Goal: Transaction & Acquisition: Purchase product/service

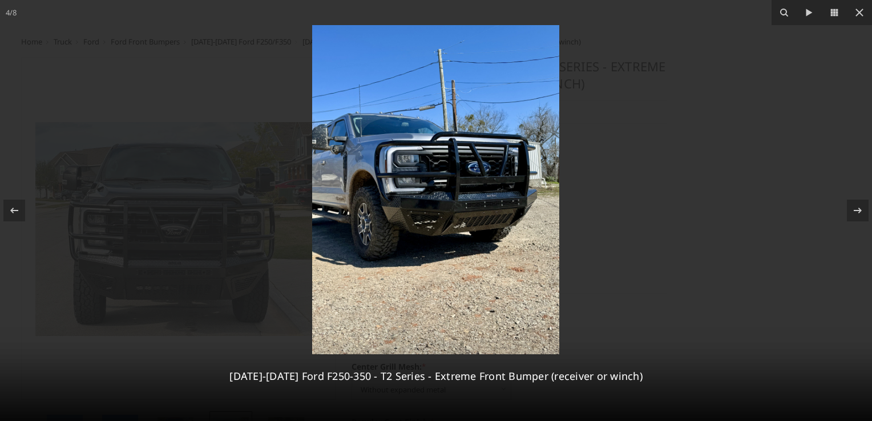
select select "3753"
select select "3752"
select select "3749"
select select "3746"
select select "3744"
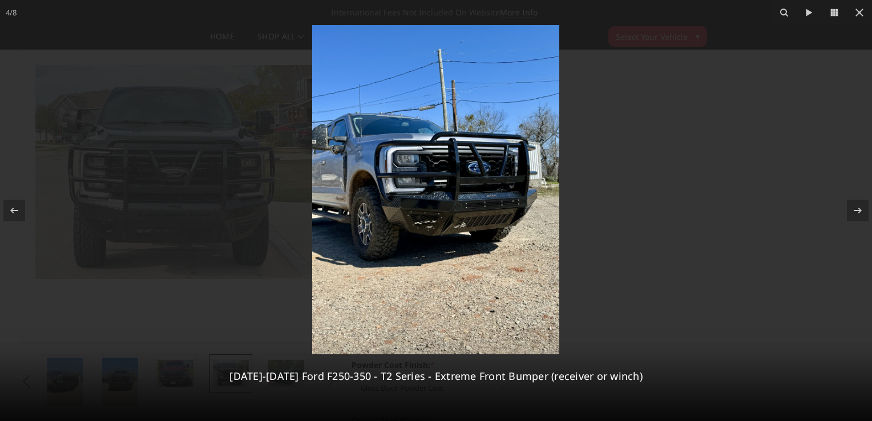
click at [694, 229] on div at bounding box center [436, 210] width 872 height 421
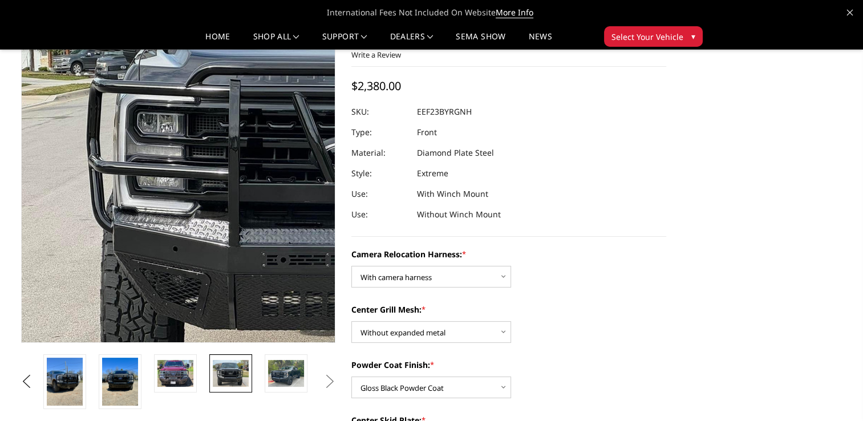
click at [34, 210] on img at bounding box center [368, 149] width 730 height 548
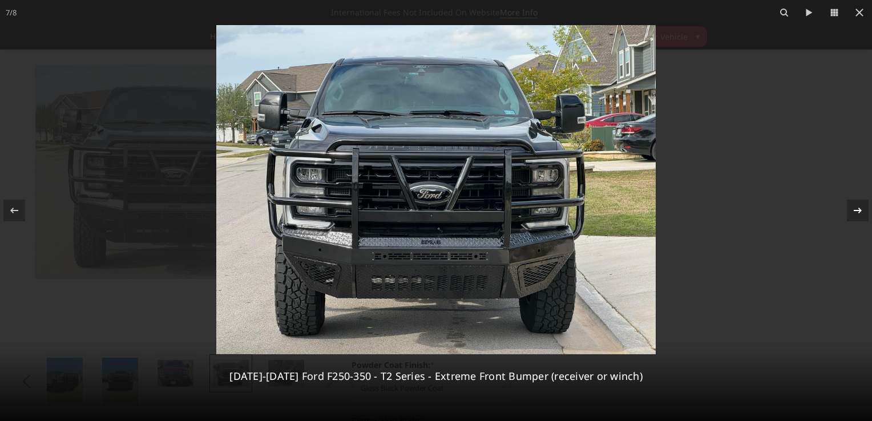
click at [857, 214] on icon at bounding box center [858, 211] width 14 height 14
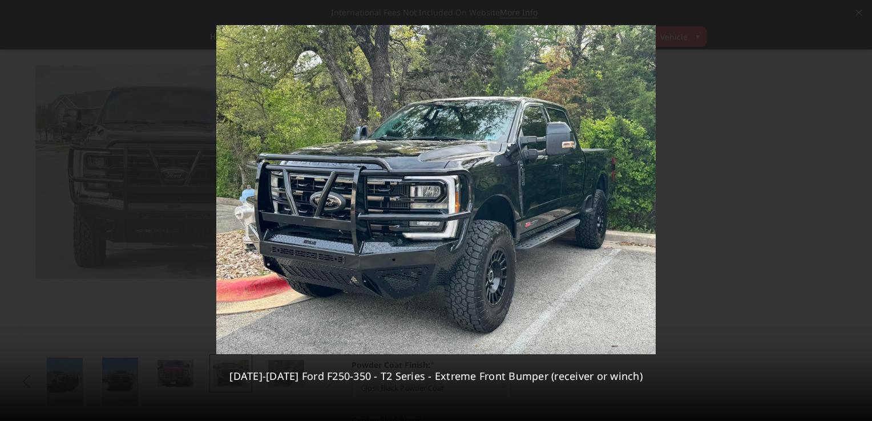
click at [857, 214] on div "8 / [PHONE_NUMBER][DATE][DATE] Ford F250-350 - T2 Series - Extreme Front Bumper…" at bounding box center [436, 210] width 872 height 421
click at [22, 212] on div at bounding box center [14, 211] width 22 height 22
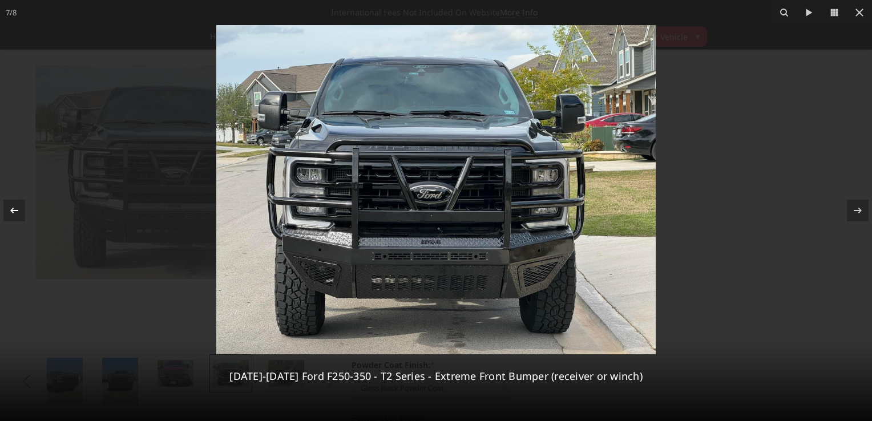
click at [21, 212] on icon at bounding box center [14, 211] width 14 height 14
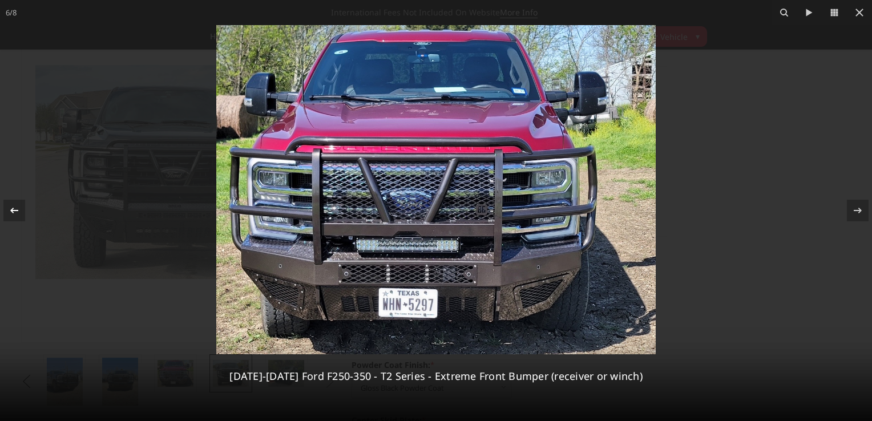
click at [20, 212] on icon at bounding box center [14, 211] width 14 height 14
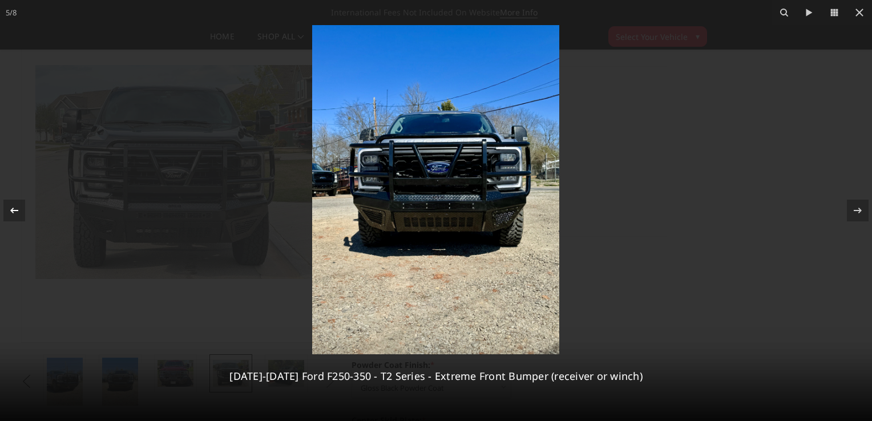
click at [19, 213] on icon at bounding box center [14, 211] width 14 height 14
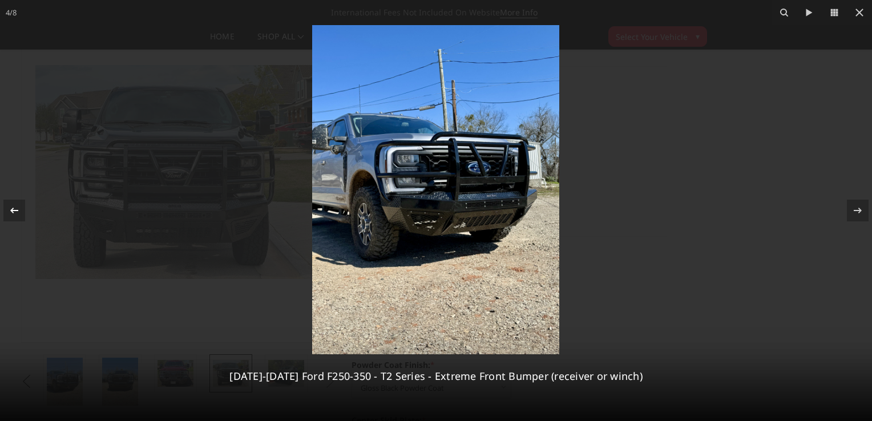
click at [19, 213] on icon at bounding box center [14, 211] width 14 height 14
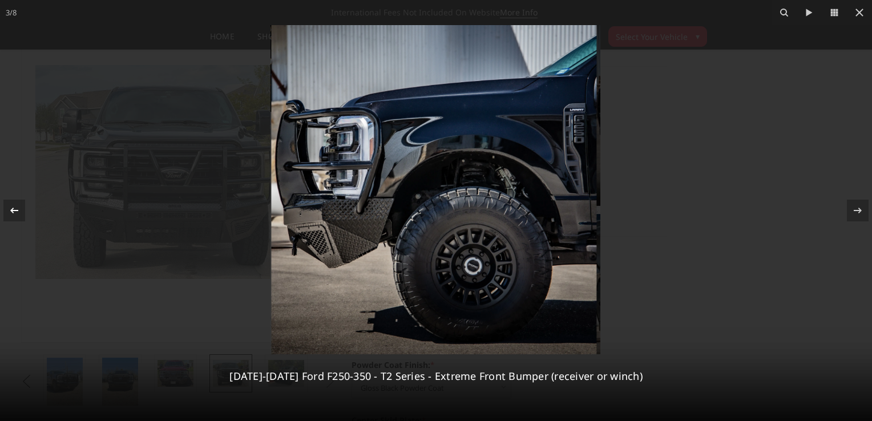
click at [15, 215] on icon at bounding box center [14, 211] width 14 height 14
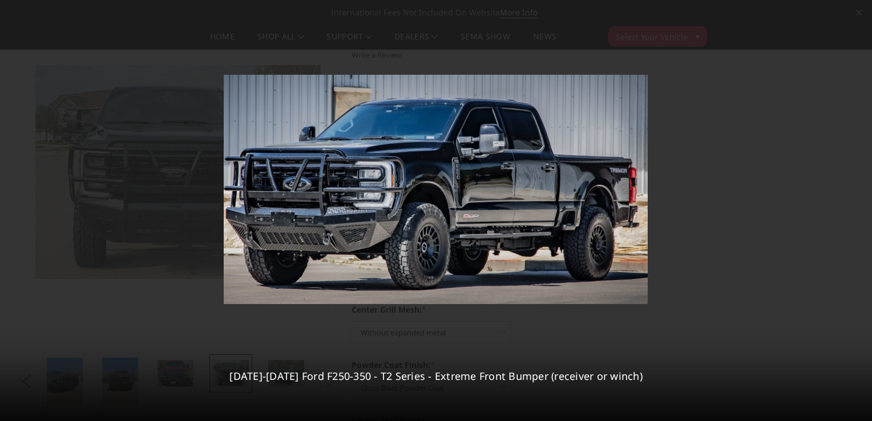
click at [15, 215] on div "2 / [PHONE_NUMBER][DATE][DATE] Ford F250-350 - T2 Series - Extreme Front Bumper…" at bounding box center [436, 210] width 872 height 421
click at [12, 211] on icon at bounding box center [14, 211] width 8 height 6
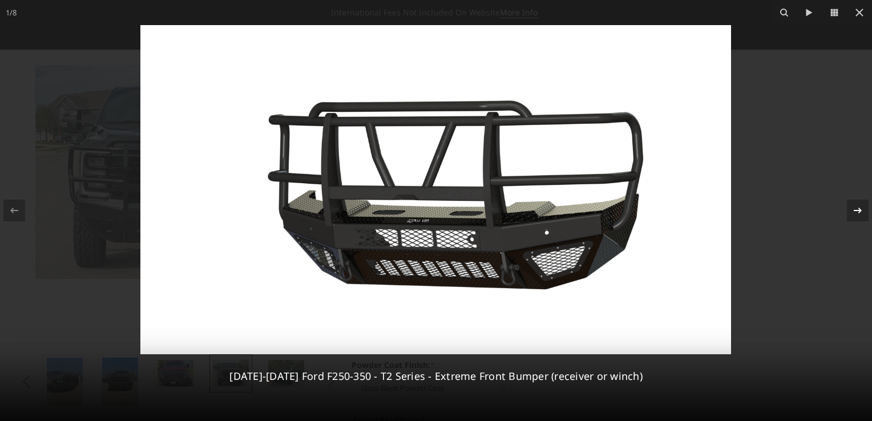
click at [856, 209] on icon at bounding box center [858, 211] width 14 height 14
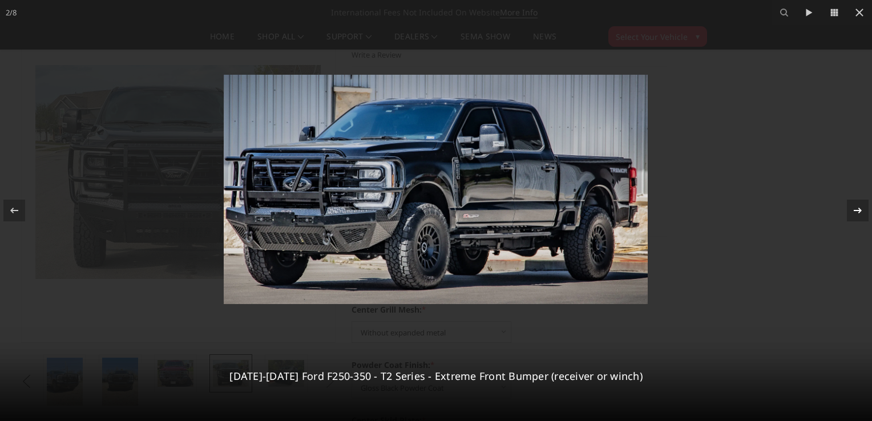
click at [853, 212] on icon at bounding box center [858, 211] width 14 height 14
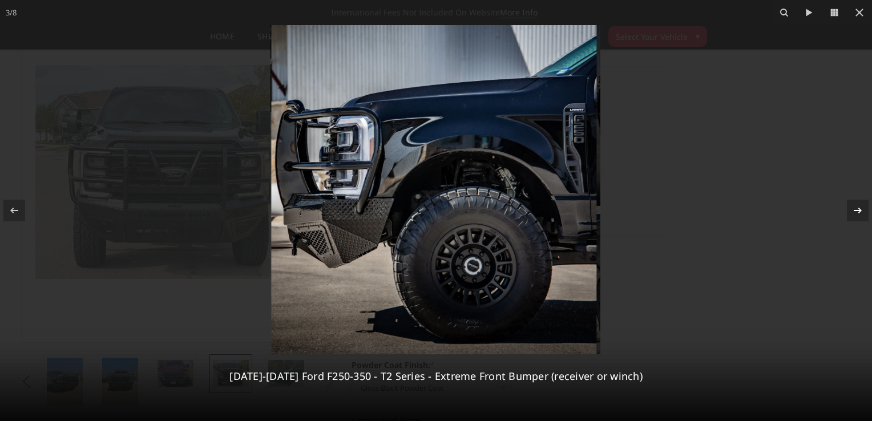
click at [853, 212] on icon at bounding box center [858, 211] width 14 height 14
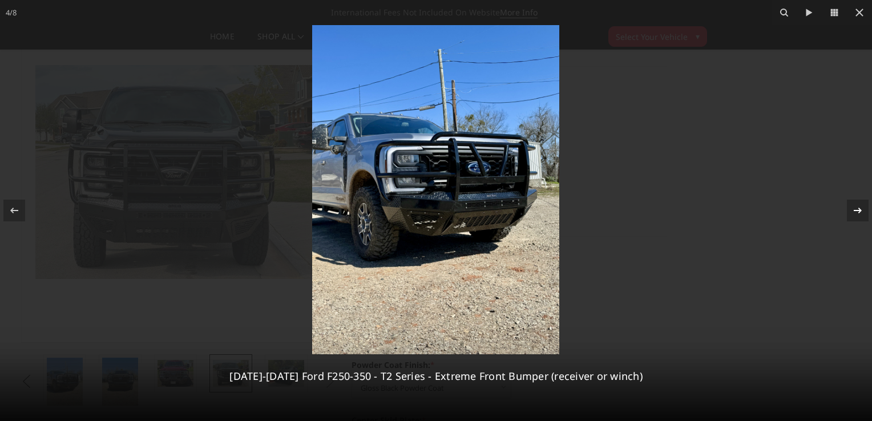
click at [853, 212] on icon at bounding box center [858, 211] width 14 height 14
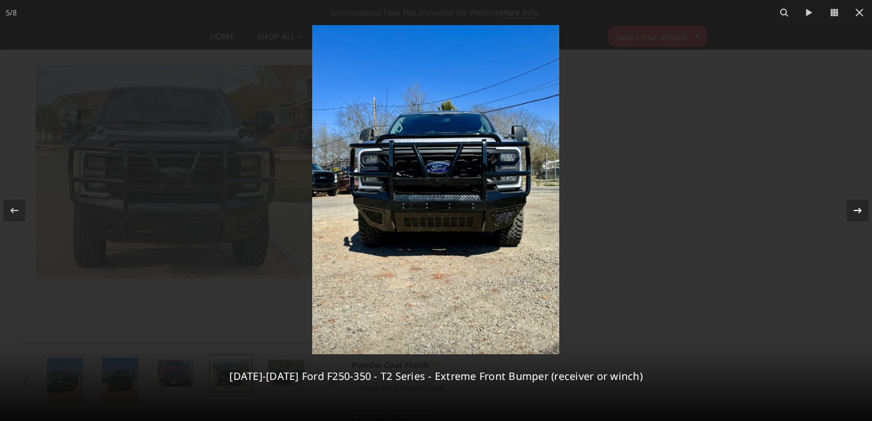
click at [853, 213] on icon at bounding box center [858, 211] width 14 height 14
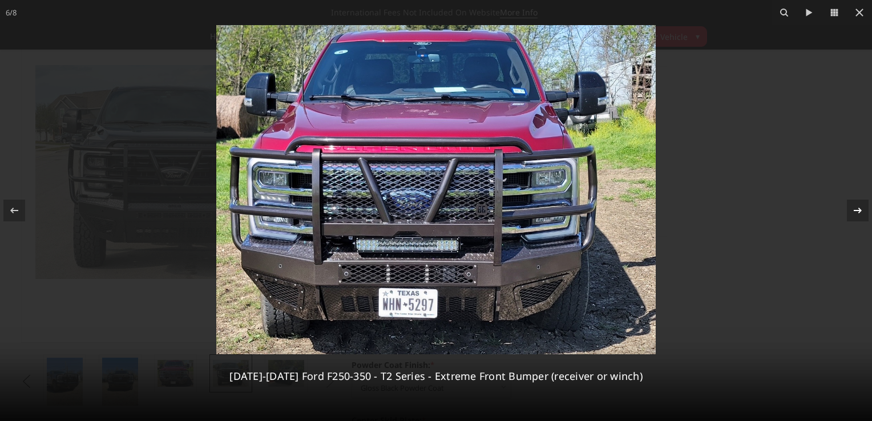
click at [853, 213] on icon at bounding box center [858, 211] width 14 height 14
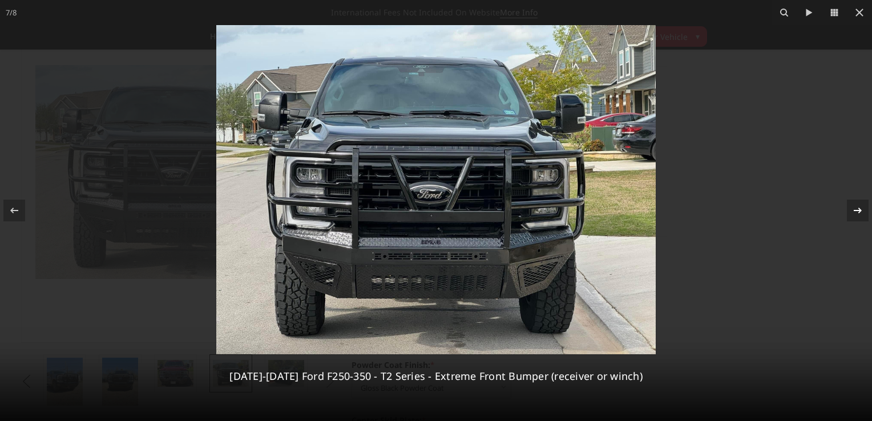
click at [853, 213] on icon at bounding box center [858, 211] width 14 height 14
